Goal: Transaction & Acquisition: Purchase product/service

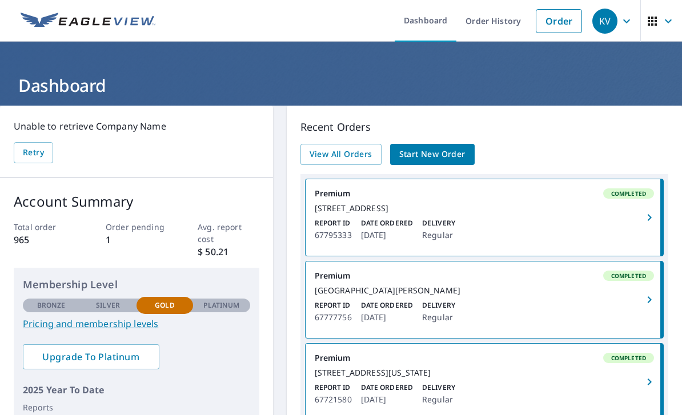
click at [435, 156] on span "Start New Order" at bounding box center [432, 154] width 66 height 14
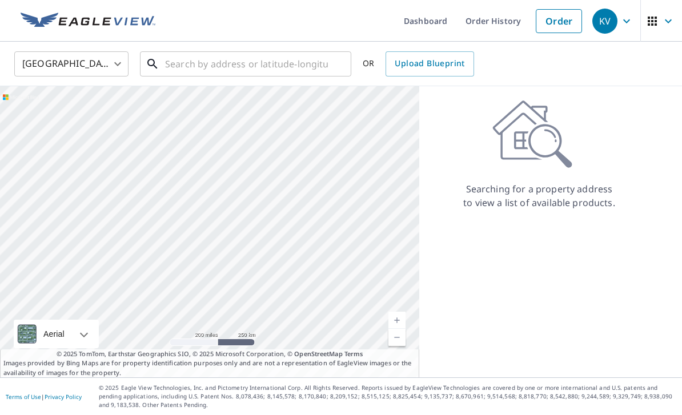
click at [303, 68] on input "text" at bounding box center [246, 64] width 163 height 32
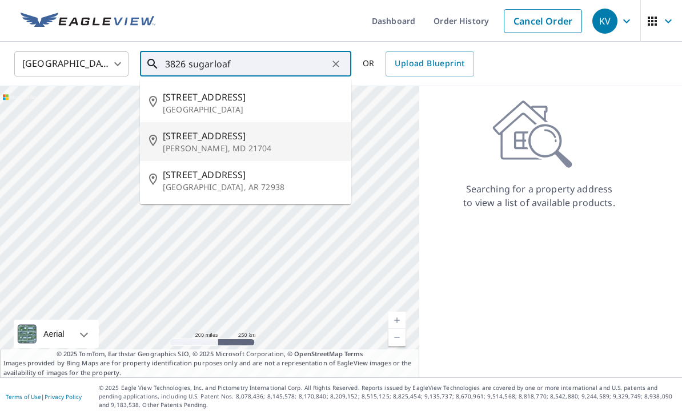
click at [241, 145] on p "Frederick, MD 21704" at bounding box center [252, 148] width 179 height 11
type input "3826 Sugarloaf Pkwy Frederick, MD 21704"
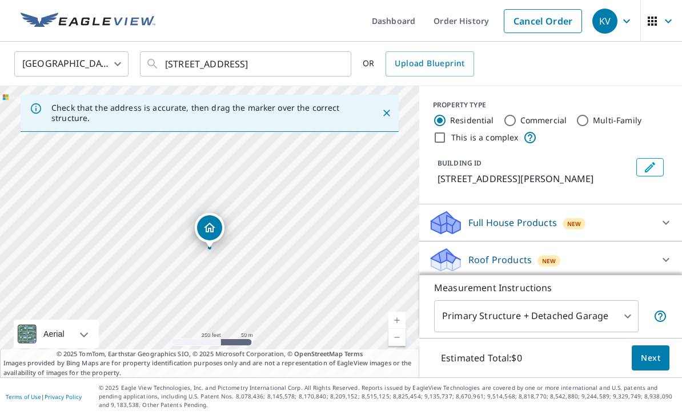
click at [650, 371] on button "Next" at bounding box center [651, 359] width 38 height 26
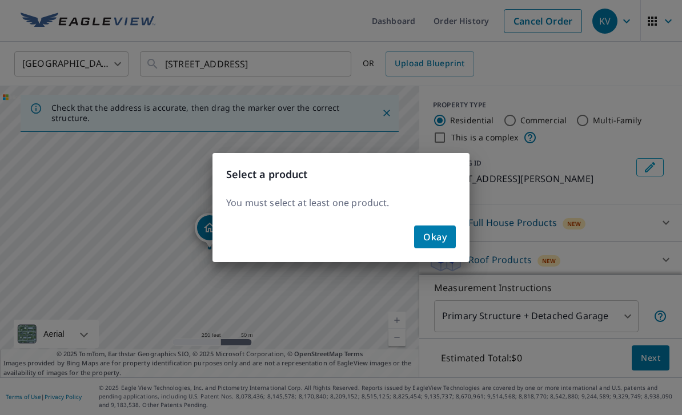
click at [443, 243] on span "Okay" at bounding box center [434, 237] width 23 height 16
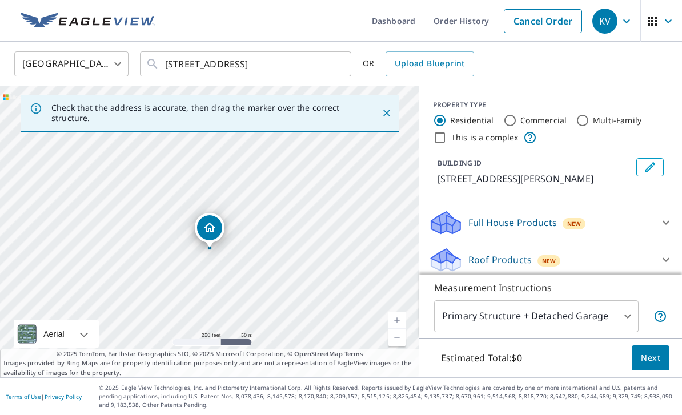
click at [483, 260] on p "Roof Products" at bounding box center [500, 260] width 63 height 14
click at [444, 290] on input "Premium $24.25 - $75.5" at bounding box center [437, 289] width 17 height 14
checkbox input "true"
click at [653, 366] on span "Next" at bounding box center [650, 358] width 19 height 14
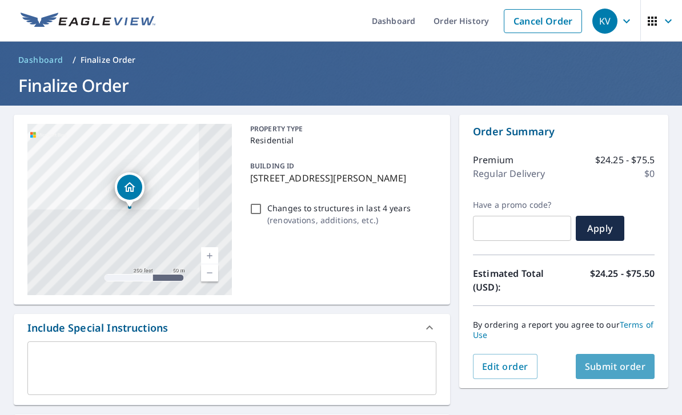
click at [622, 362] on span "Submit order" at bounding box center [615, 367] width 61 height 13
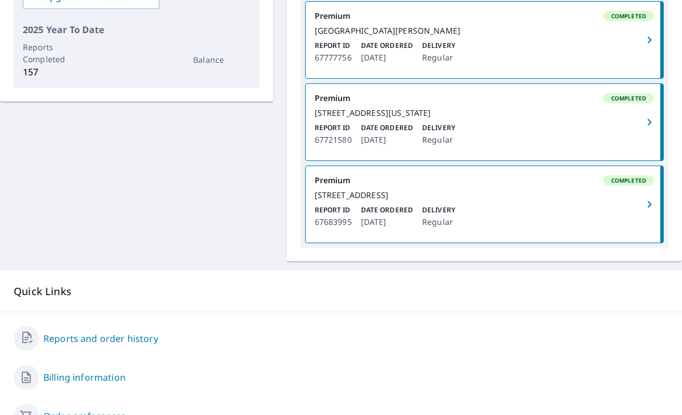
scroll to position [348, 0]
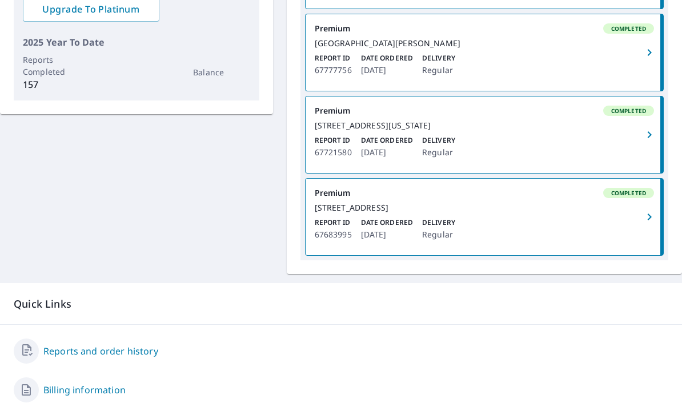
click at [639, 142] on span "button" at bounding box center [649, 135] width 22 height 14
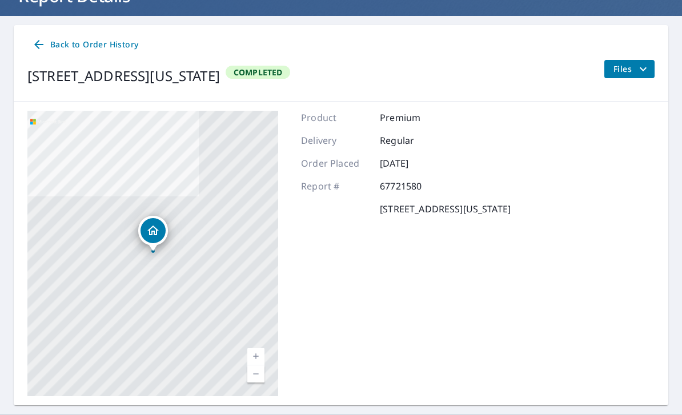
click at [622, 71] on span "Files" at bounding box center [632, 69] width 37 height 14
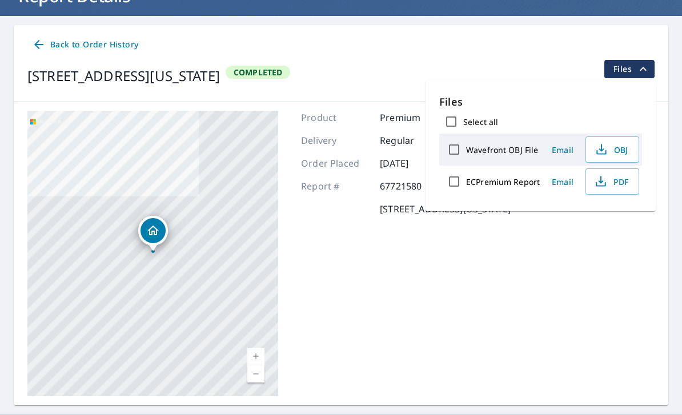
click at [520, 183] on label "ECPremium Report" at bounding box center [503, 182] width 74 height 11
click at [466, 183] on input "ECPremium Report" at bounding box center [454, 182] width 24 height 24
checkbox input "true"
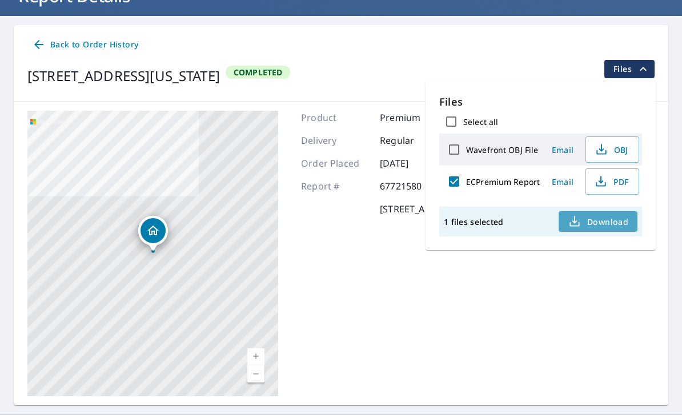
click at [605, 222] on span "Download" at bounding box center [598, 222] width 61 height 14
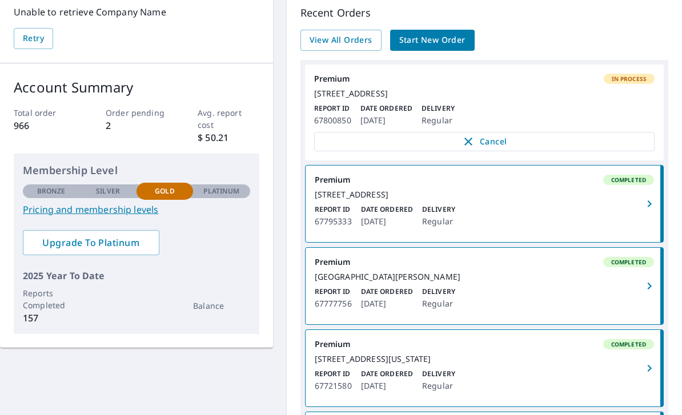
scroll to position [117, 0]
